Goal: Information Seeking & Learning: Learn about a topic

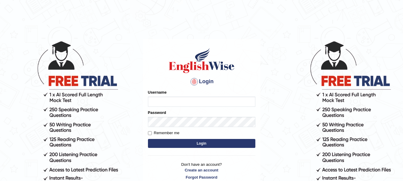
type input "Adnan786"
click at [185, 145] on button "Login" at bounding box center [201, 143] width 107 height 9
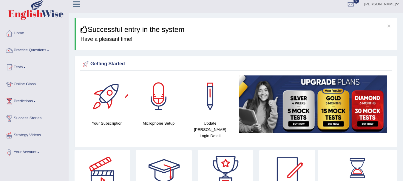
scroll to position [4, 0]
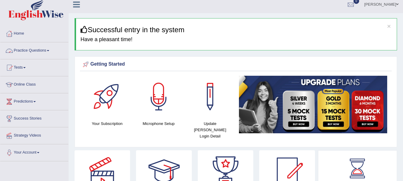
click at [38, 49] on link "Practice Questions" at bounding box center [34, 49] width 68 height 15
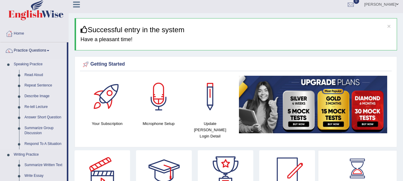
click at [35, 74] on link "Read Aloud" at bounding box center [44, 75] width 45 height 11
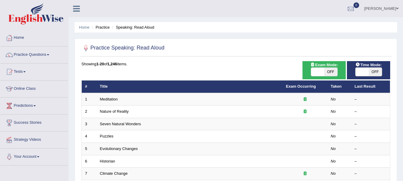
click at [373, 73] on span "OFF" at bounding box center [374, 72] width 13 height 8
checkbox input "true"
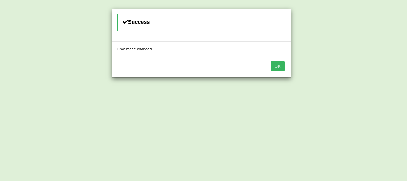
click at [274, 66] on button "OK" at bounding box center [278, 66] width 14 height 10
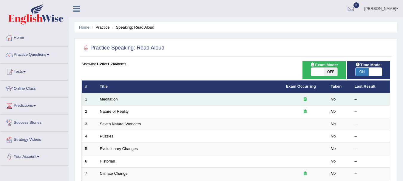
click at [263, 100] on td "Meditation" at bounding box center [190, 99] width 186 height 13
click at [305, 98] on icon at bounding box center [304, 99] width 3 height 4
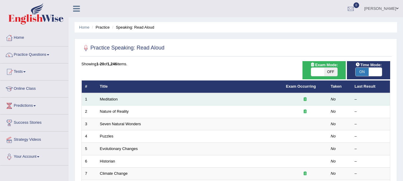
click at [305, 98] on icon at bounding box center [304, 99] width 3 height 4
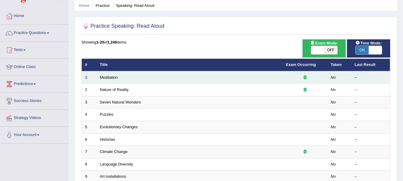
scroll to position [22, 0]
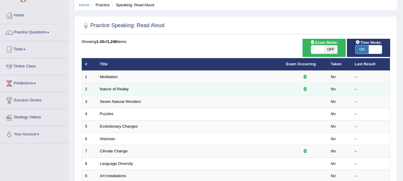
click at [273, 92] on td "Nature of Reality" at bounding box center [190, 89] width 186 height 13
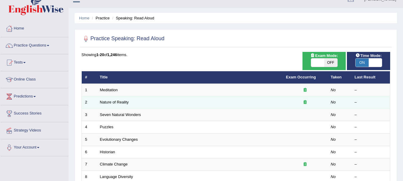
scroll to position [0, 0]
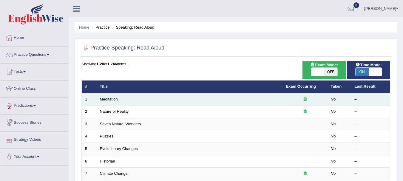
click at [113, 99] on link "Meditation" at bounding box center [109, 99] width 18 height 4
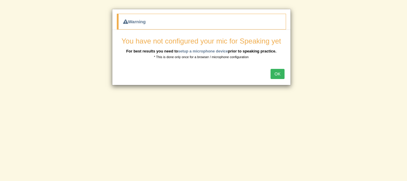
click at [283, 71] on button "OK" at bounding box center [278, 74] width 14 height 10
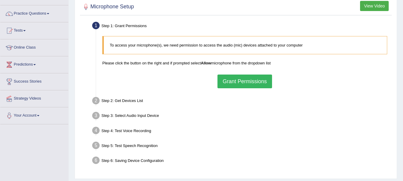
click at [257, 79] on button "Grant Permissions" at bounding box center [244, 82] width 54 height 14
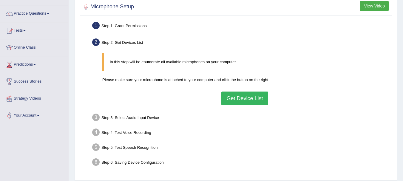
click at [248, 100] on button "Get Device List" at bounding box center [244, 99] width 46 height 14
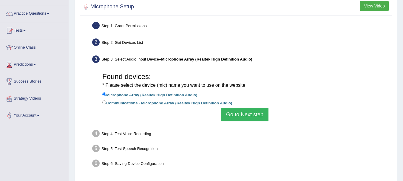
click at [241, 117] on button "Go to Next step" at bounding box center [244, 115] width 47 height 14
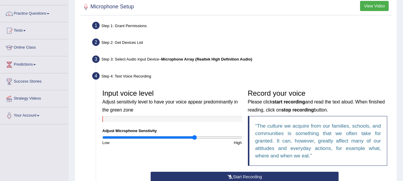
click at [195, 139] on input "range" at bounding box center [171, 137] width 139 height 5
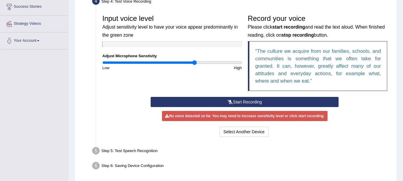
scroll to position [139, 0]
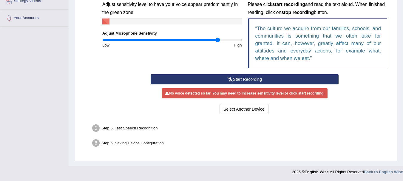
click at [217, 38] on input "range" at bounding box center [171, 40] width 139 height 5
click at [239, 38] on input "range" at bounding box center [171, 40] width 139 height 5
click at [205, 40] on input "range" at bounding box center [171, 40] width 139 height 5
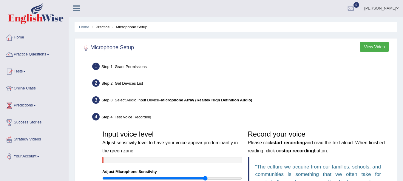
scroll to position [0, 0]
click at [106, 30] on li "Practice" at bounding box center [99, 27] width 19 height 6
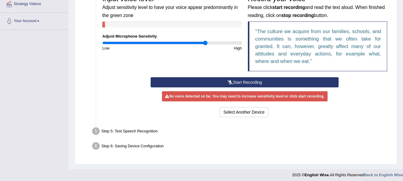
scroll to position [137, 0]
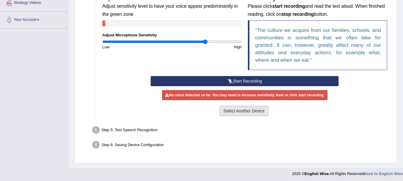
click at [239, 112] on button "Select Another Device" at bounding box center [243, 111] width 49 height 10
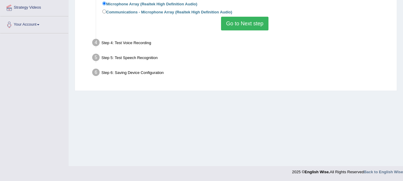
click at [243, 20] on button "Go to Next step" at bounding box center [244, 24] width 47 height 14
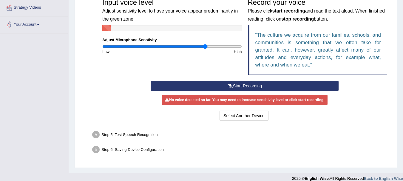
click at [239, 84] on button "Start Recording" at bounding box center [245, 86] width 188 height 10
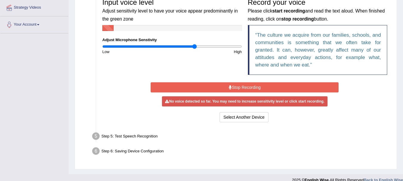
type input "1.34"
click at [194, 47] on input "range" at bounding box center [171, 46] width 139 height 5
click at [218, 88] on button "Stop Recording" at bounding box center [245, 87] width 188 height 10
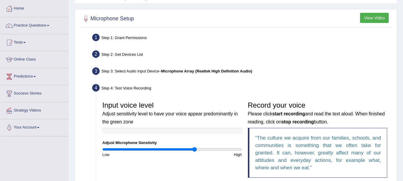
scroll to position [28, 0]
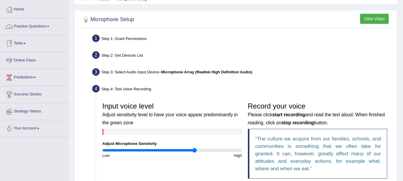
click at [37, 26] on link "Practice Questions" at bounding box center [34, 25] width 68 height 15
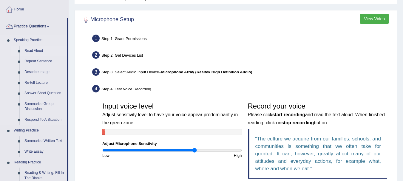
click at [32, 52] on link "Read Aloud" at bounding box center [44, 51] width 45 height 11
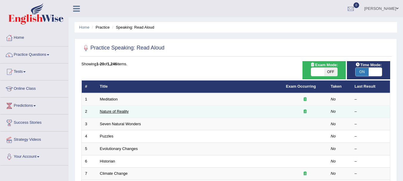
click at [117, 110] on link "Nature of Reality" at bounding box center [114, 111] width 29 height 4
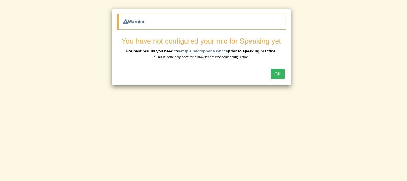
click at [203, 52] on link "setup a microphone device" at bounding box center [203, 51] width 50 height 4
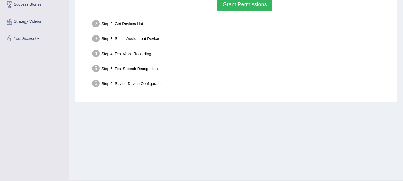
scroll to position [132, 0]
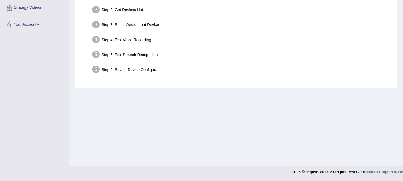
click at [150, 73] on div "Step 6: Saving Device Configuration" at bounding box center [241, 70] width 304 height 13
click at [146, 120] on div "Home Practice Microphone Setup You have already completed the setup earlier wit…" at bounding box center [236, 17] width 334 height 298
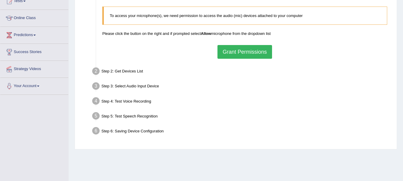
scroll to position [70, 0]
click at [234, 53] on button "Grant Permissions" at bounding box center [244, 52] width 54 height 14
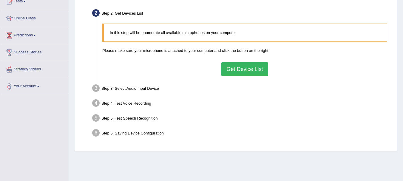
click at [234, 69] on button "Get Device List" at bounding box center [244, 69] width 46 height 14
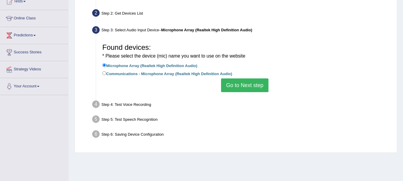
click at [232, 86] on button "Go to Next step" at bounding box center [244, 85] width 47 height 14
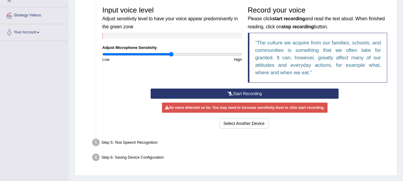
scroll to position [127, 0]
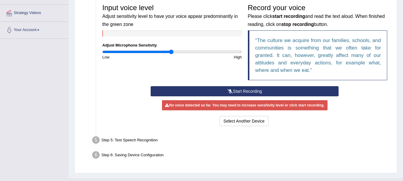
click at [231, 87] on button "Start Recording" at bounding box center [245, 91] width 188 height 10
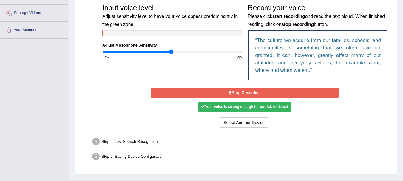
click at [231, 88] on button "Stop Recording" at bounding box center [245, 93] width 188 height 10
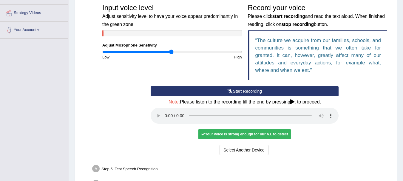
click at [223, 134] on div "Your voice is strong enough for our A.I. to detect" at bounding box center [244, 134] width 92 height 10
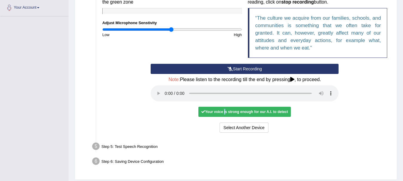
scroll to position [122, 0]
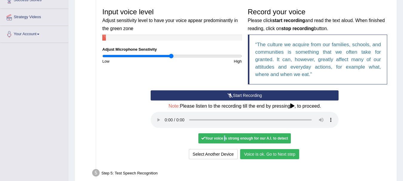
click at [261, 153] on button "Voice is ok. Go to Next step" at bounding box center [269, 154] width 59 height 10
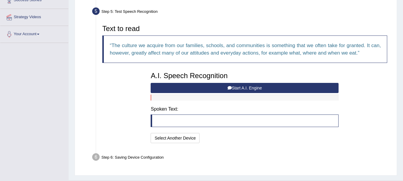
click at [251, 90] on button "Start A.I. Engine" at bounding box center [245, 88] width 188 height 10
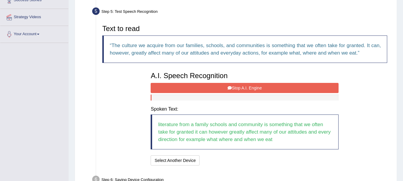
click at [251, 90] on button "Stop A.I. Engine" at bounding box center [245, 88] width 188 height 10
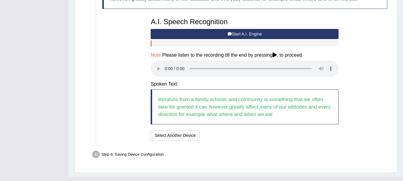
scroll to position [177, 0]
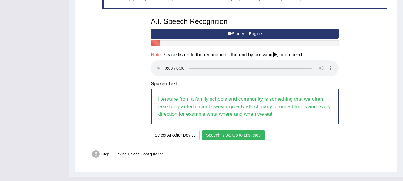
click at [237, 134] on button "Speech is ok. Go to Last step" at bounding box center [233, 135] width 62 height 10
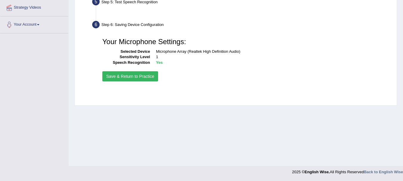
scroll to position [132, 0]
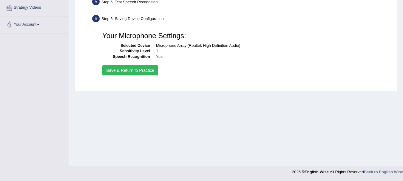
click at [116, 71] on button "Save & Return to Practice" at bounding box center [130, 70] width 56 height 10
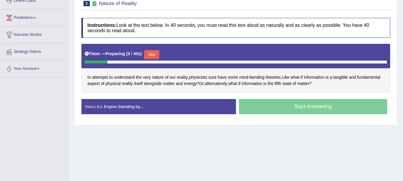
scroll to position [88, 0]
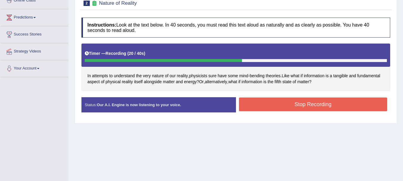
click at [312, 106] on button "Stop Recording" at bounding box center [313, 104] width 148 height 14
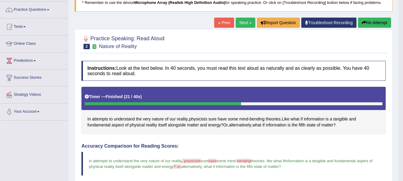
scroll to position [45, 0]
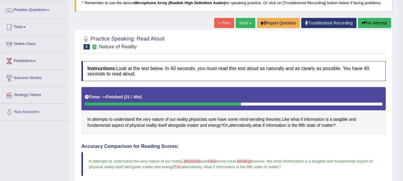
click at [242, 23] on link "Next »" at bounding box center [245, 23] width 20 height 10
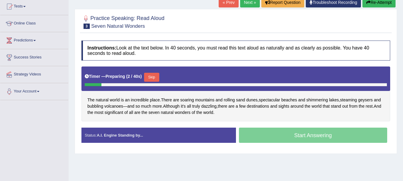
scroll to position [66, 0]
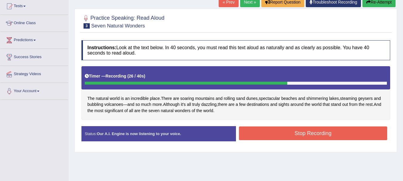
click at [271, 141] on div "Stop Recording" at bounding box center [313, 133] width 154 height 15
click at [275, 137] on button "Stop Recording" at bounding box center [313, 133] width 148 height 14
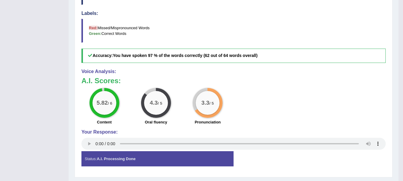
scroll to position [244, 0]
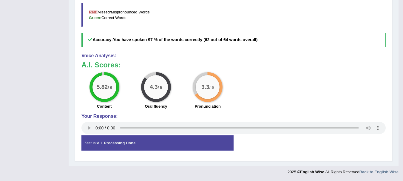
click at [215, 144] on div "Status: A.I. Processing Done" at bounding box center [157, 142] width 152 height 15
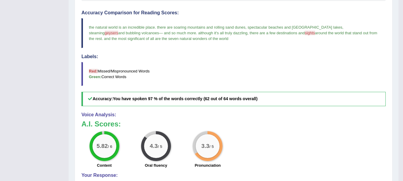
scroll to position [182, 0]
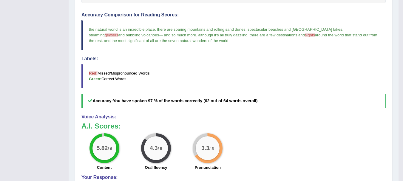
click at [118, 33] on span "geysers" at bounding box center [112, 35] width 14 height 4
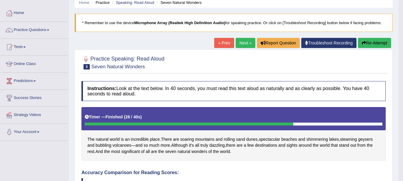
scroll to position [0, 0]
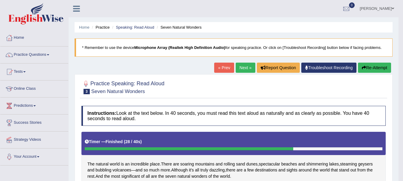
click at [243, 66] on link "Next »" at bounding box center [245, 68] width 20 height 10
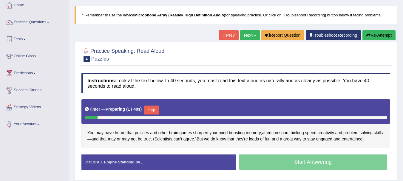
scroll to position [33, 0]
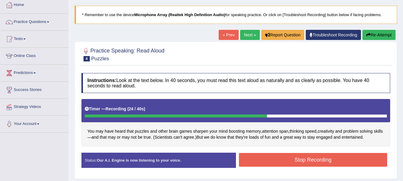
click at [283, 157] on button "Stop Recording" at bounding box center [313, 160] width 148 height 14
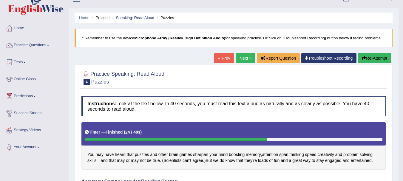
scroll to position [9, 0]
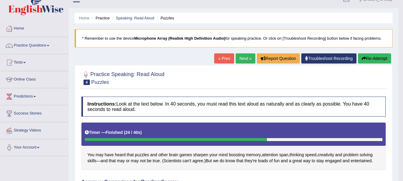
click at [242, 58] on link "Next »" at bounding box center [245, 58] width 20 height 10
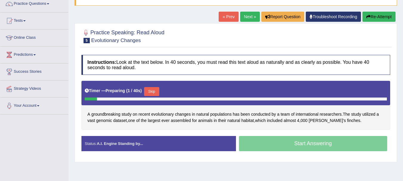
scroll to position [56, 0]
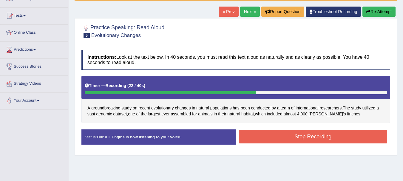
click at [270, 141] on button "Stop Recording" at bounding box center [313, 137] width 148 height 14
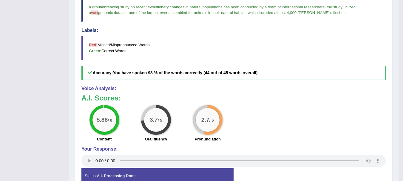
scroll to position [199, 0]
click at [208, 124] on div "2.7 / 5" at bounding box center [208, 120] width 24 height 24
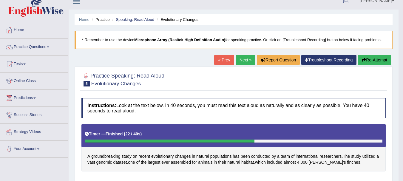
scroll to position [7, 0]
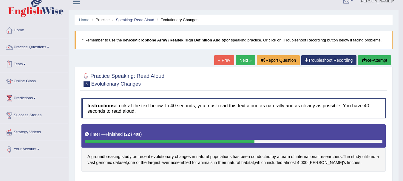
click at [24, 66] on link "Tests" at bounding box center [34, 63] width 68 height 15
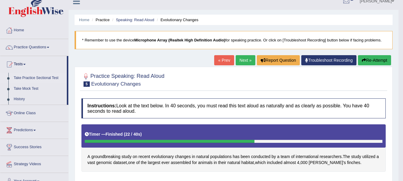
click at [24, 76] on link "Take Practice Sectional Test" at bounding box center [39, 78] width 56 height 11
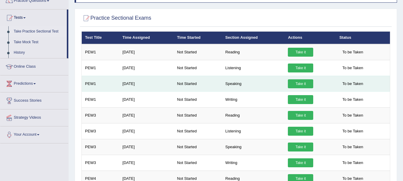
scroll to position [54, 0]
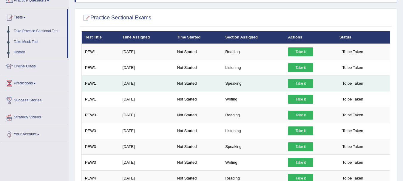
click at [298, 84] on link "Take it" at bounding box center [300, 83] width 25 height 9
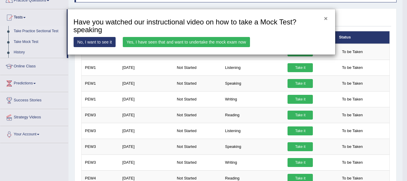
click at [327, 17] on button "×" at bounding box center [326, 18] width 4 height 6
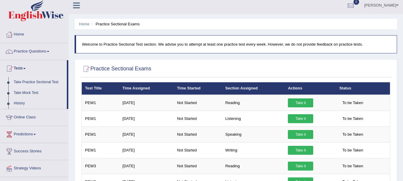
scroll to position [0, 0]
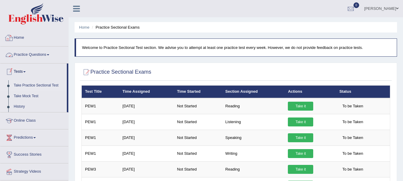
click at [61, 32] on link "Home" at bounding box center [34, 37] width 68 height 15
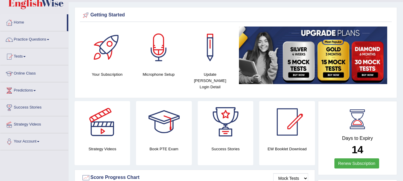
scroll to position [19, 0]
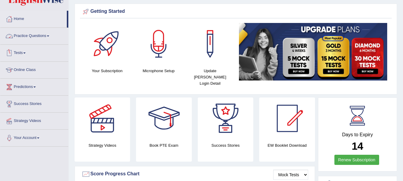
click at [48, 38] on link "Practice Questions" at bounding box center [34, 35] width 68 height 15
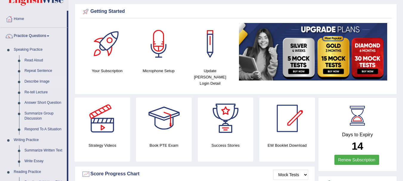
click at [40, 80] on link "Describe Image" at bounding box center [44, 81] width 45 height 11
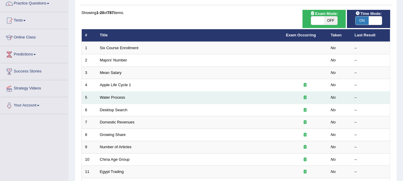
scroll to position [52, 0]
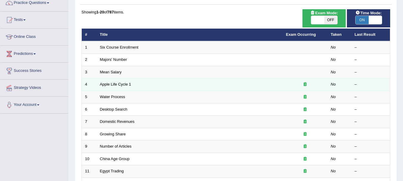
click at [182, 87] on td "Apple Life Cycle 1" at bounding box center [190, 84] width 186 height 13
click at [125, 86] on link "Apple Life Cycle 1" at bounding box center [115, 84] width 31 height 4
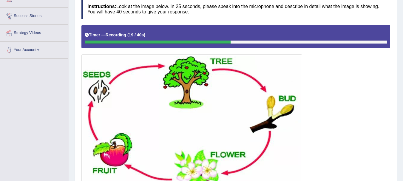
scroll to position [54, 0]
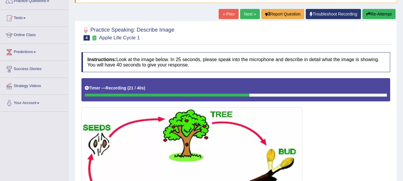
click at [378, 12] on button "Re-Attempt" at bounding box center [378, 14] width 33 height 10
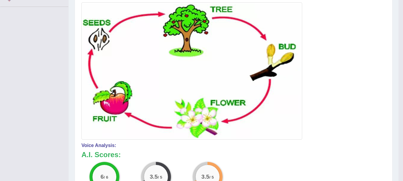
scroll to position [158, 0]
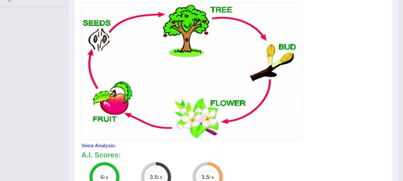
click at [350, 54] on div at bounding box center [233, 56] width 304 height 166
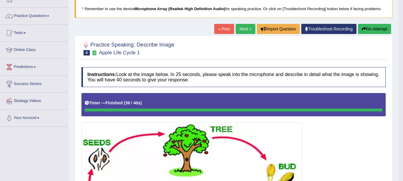
scroll to position [38, 0]
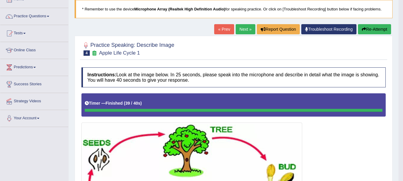
click at [238, 32] on link "Next »" at bounding box center [245, 29] width 20 height 10
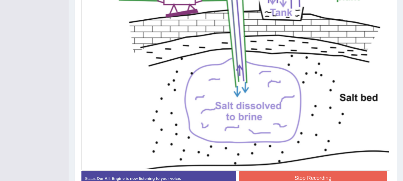
scroll to position [200, 0]
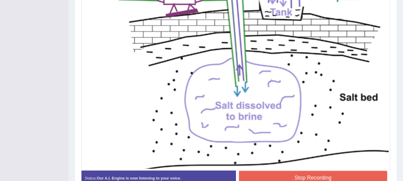
click at [280, 170] on div "Created with Highcharts 7.1.2 Great Too slow Too fast Time Speech pace meter: 0…" at bounding box center [314, 170] width 157 height 0
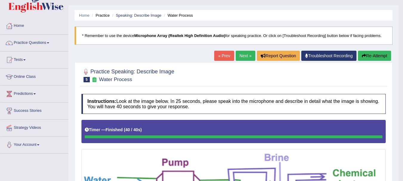
scroll to position [0, 0]
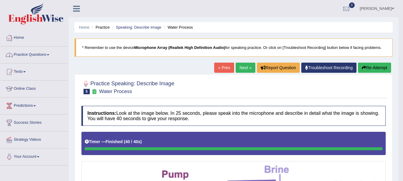
click at [48, 54] on link "Practice Questions" at bounding box center [34, 53] width 68 height 15
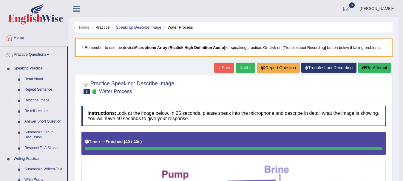
click at [39, 102] on link "Describe Image" at bounding box center [44, 100] width 45 height 11
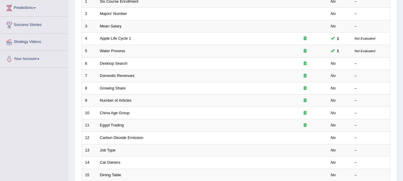
scroll to position [100, 0]
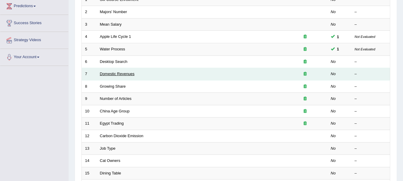
click at [109, 73] on link "Domestic Revenues" at bounding box center [117, 74] width 35 height 4
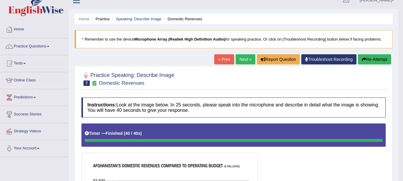
scroll to position [8, 0]
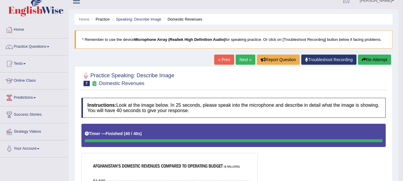
click at [362, 60] on icon "button" at bounding box center [364, 60] width 4 height 4
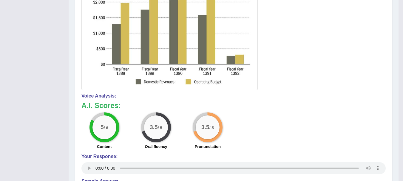
scroll to position [237, 0]
